Goal: Information Seeking & Learning: Learn about a topic

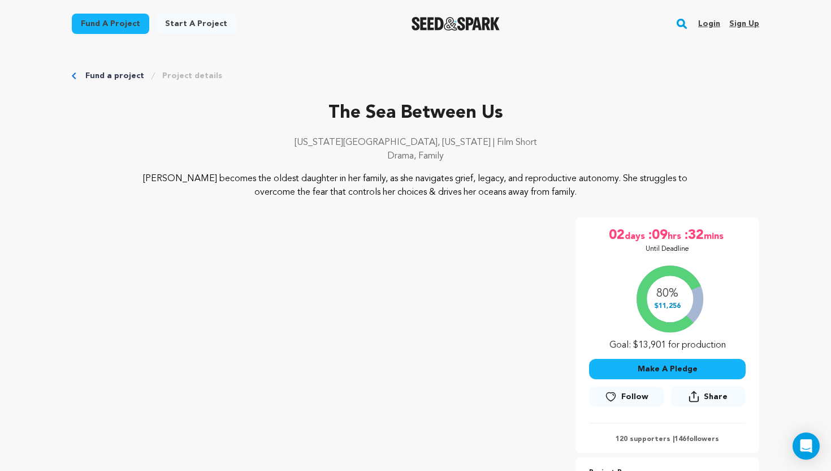
click at [492, 25] on img "Seed&Spark Homepage" at bounding box center [456, 24] width 89 height 14
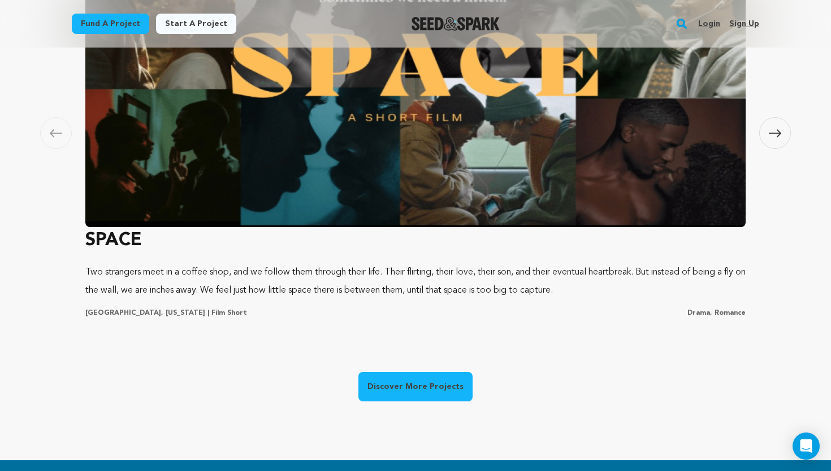
scroll to position [819, 0]
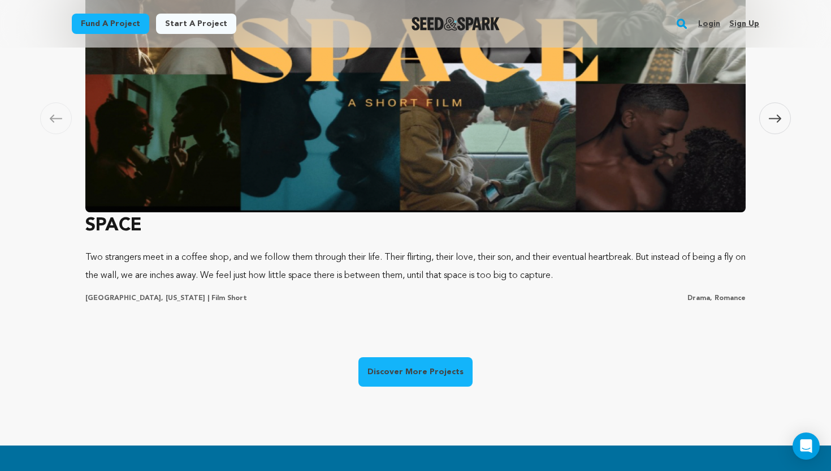
click at [434, 379] on link "Discover More Projects" at bounding box center [416, 371] width 114 height 29
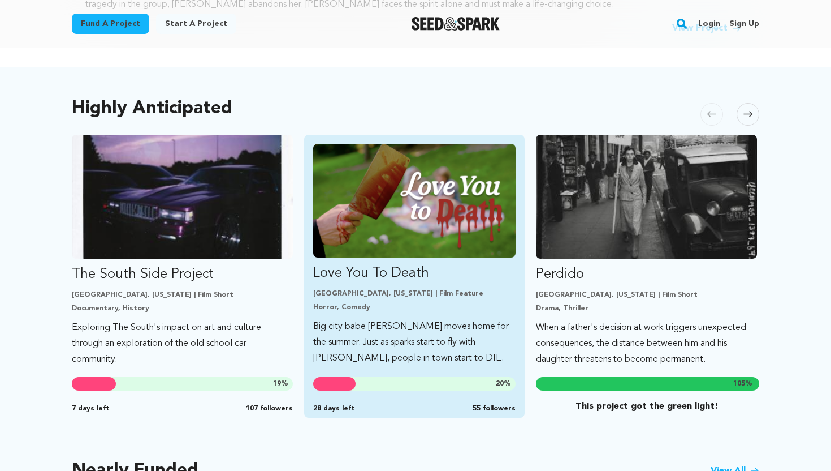
scroll to position [547, 0]
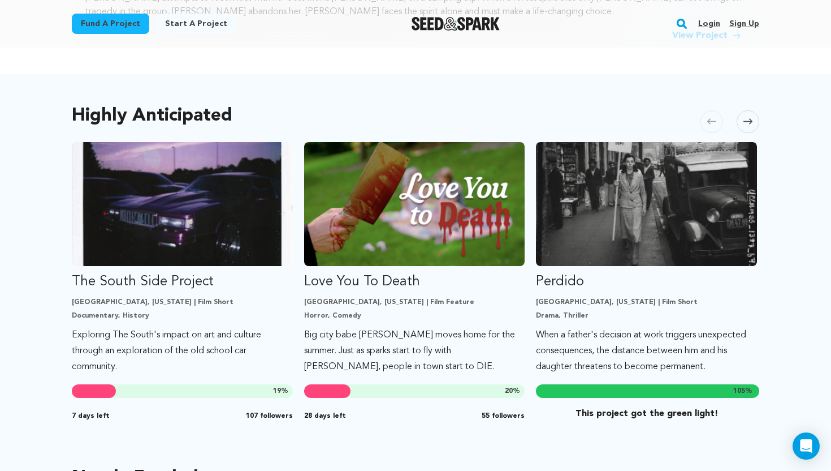
click at [744, 119] on icon at bounding box center [748, 121] width 9 height 8
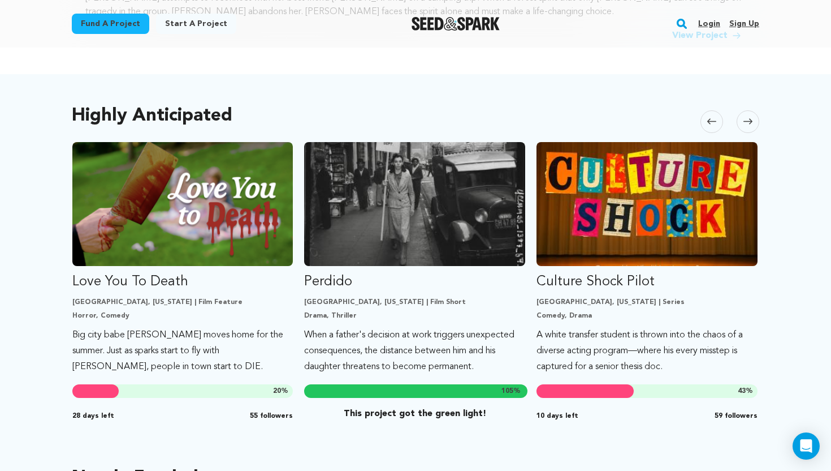
click at [744, 119] on icon at bounding box center [748, 121] width 9 height 8
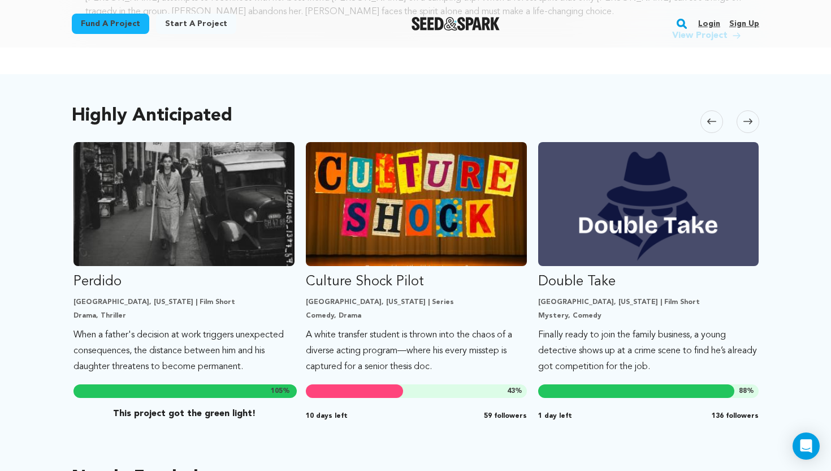
scroll to position [0, 464]
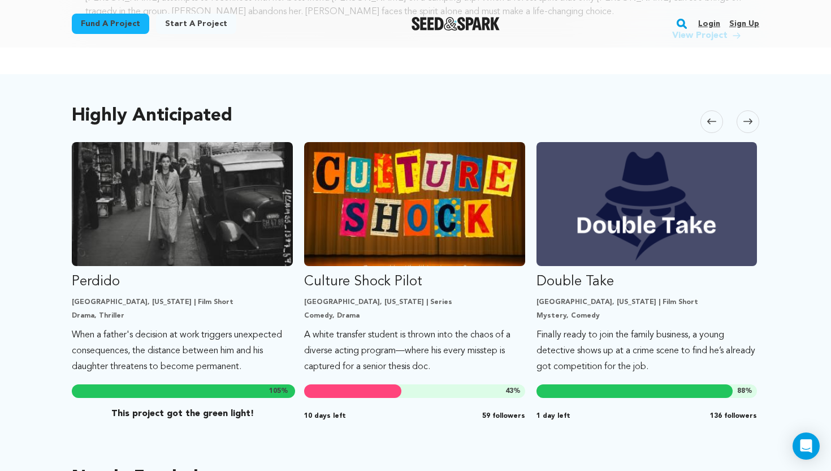
click at [744, 119] on icon at bounding box center [748, 121] width 9 height 8
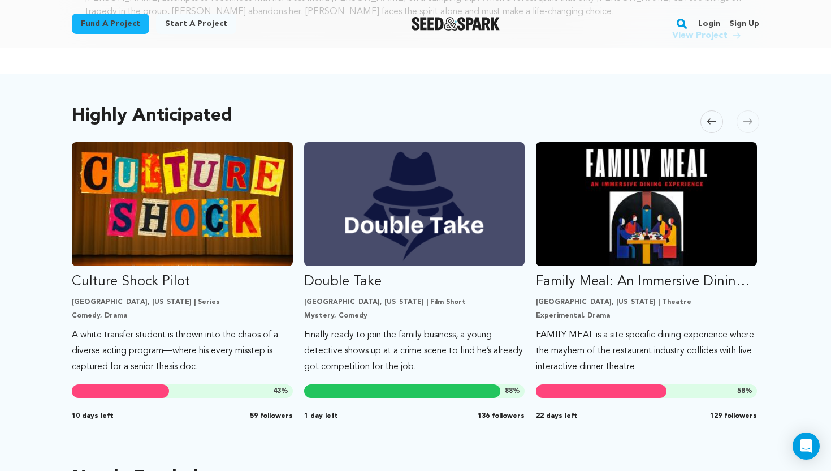
click at [744, 119] on icon at bounding box center [748, 121] width 9 height 8
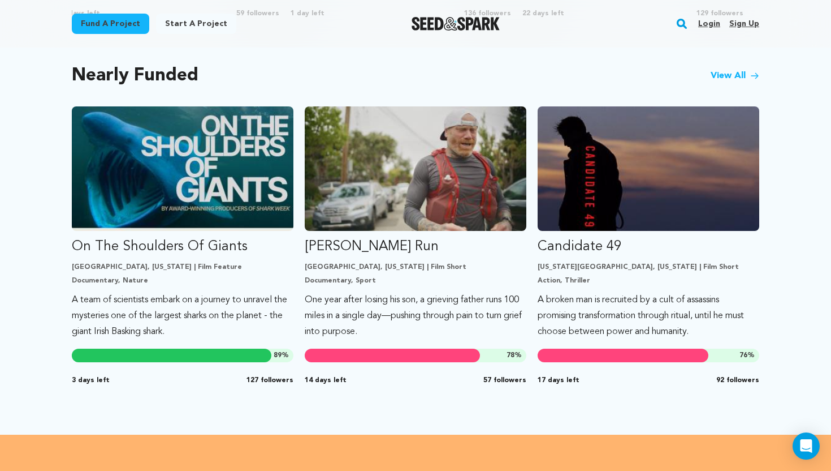
scroll to position [946, 0]
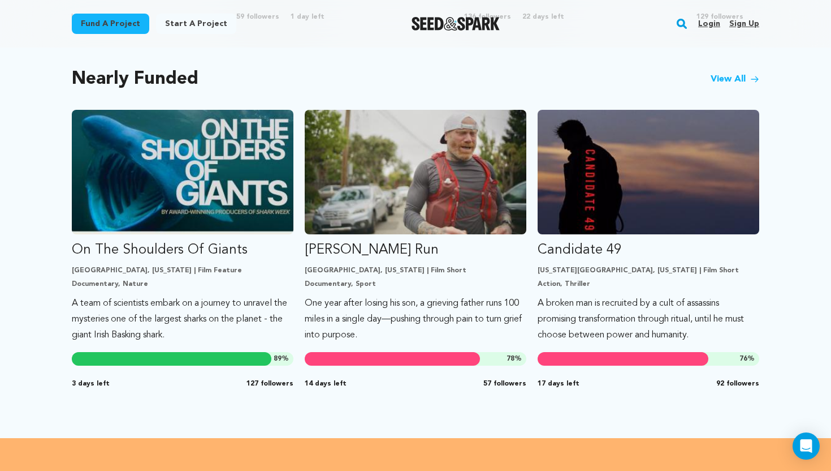
click at [756, 80] on icon at bounding box center [755, 79] width 9 height 9
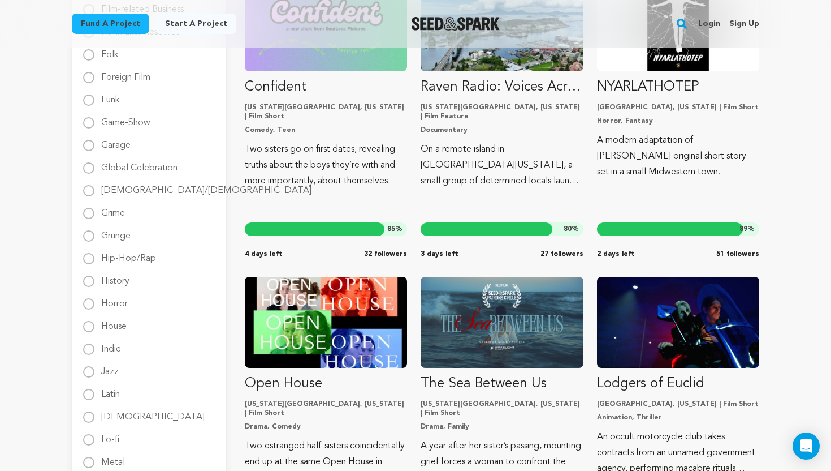
scroll to position [726, 0]
